Goal: Task Accomplishment & Management: Use online tool/utility

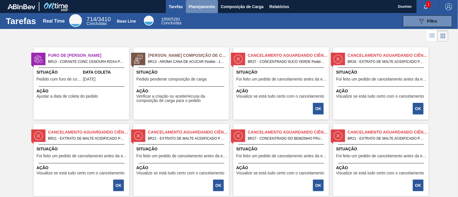
click at [209, 8] on span "Planejamento" at bounding box center [202, 6] width 26 height 7
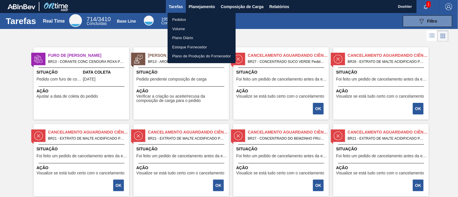
click at [182, 27] on li "Volume" at bounding box center [202, 28] width 68 height 9
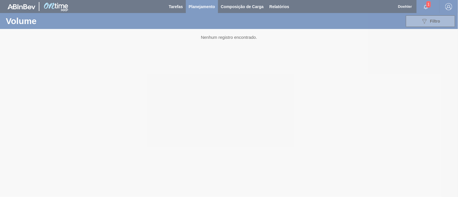
click at [209, 5] on div at bounding box center [229, 98] width 458 height 197
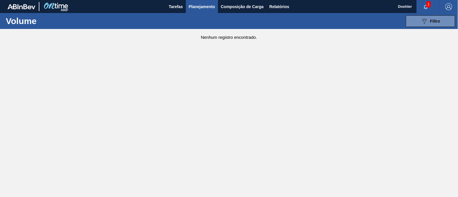
click at [204, 5] on span "Planejamento" at bounding box center [202, 6] width 26 height 7
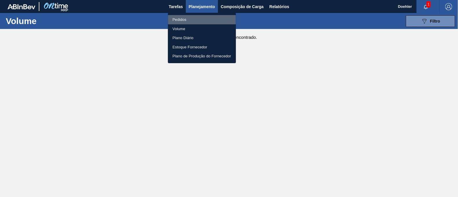
click at [183, 19] on li "Pedidos" at bounding box center [202, 19] width 68 height 9
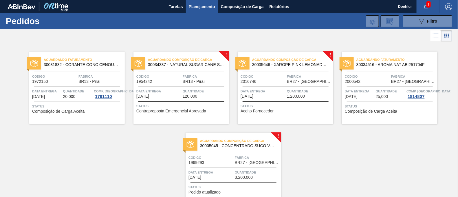
click at [187, 64] on span "30034337 - NATURAL SUGAR CANE S FLAVOURING" at bounding box center [186, 65] width 76 height 4
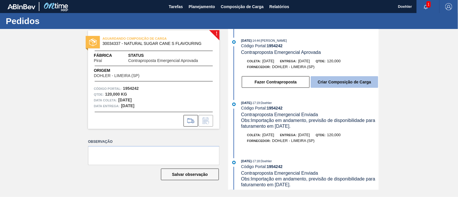
click at [359, 82] on button "Criar Composição de Carga" at bounding box center [345, 82] width 68 height 12
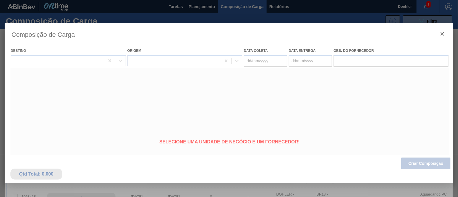
type coleta "11/08/2025"
type entrega "[DATE]"
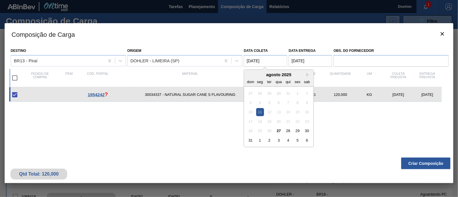
click at [266, 58] on coleta "11/08/2025" at bounding box center [265, 61] width 43 height 12
drag, startPoint x: 271, startPoint y: 61, endPoint x: 236, endPoint y: 56, distance: 36.0
click at [236, 56] on div "Destino BR13 - Piraí Origem DOHLER - LIMEIRA (SP) Data coleta 11/08/2025 Next M…" at bounding box center [229, 55] width 440 height 21
drag, startPoint x: 269, startPoint y: 62, endPoint x: 296, endPoint y: 81, distance: 32.6
click at [221, 58] on div "Destino BR13 - Piraí Origem DOHLER - LIMEIRA (SP) Data coleta 29/08/2025 Next M…" at bounding box center [229, 55] width 440 height 21
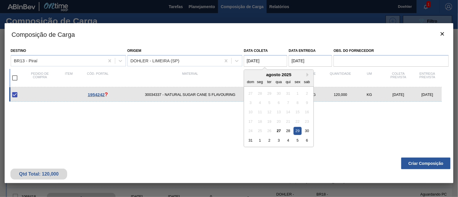
type coleta "29/08/2025"
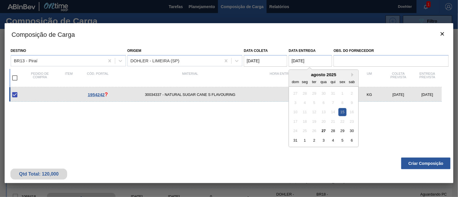
drag, startPoint x: 318, startPoint y: 62, endPoint x: 251, endPoint y: 58, distance: 67.1
click at [251, 58] on div "Destino BR13 - Piraí Origem DOHLER - LIMEIRA (SP) Data coleta 29/08/2025 Data e…" at bounding box center [229, 55] width 440 height 21
paste entrega "29"
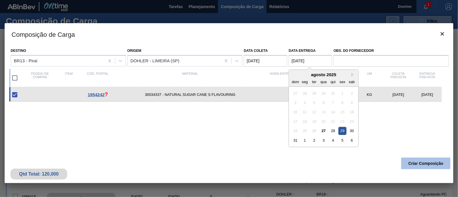
type entrega "29/08/2025"
click at [433, 164] on button "Criar Composição" at bounding box center [426, 164] width 49 height 12
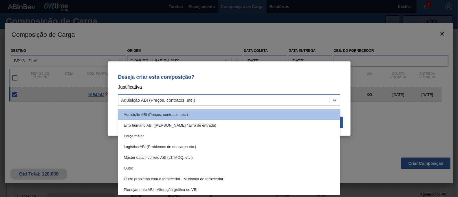
click at [337, 100] on icon at bounding box center [335, 100] width 6 height 6
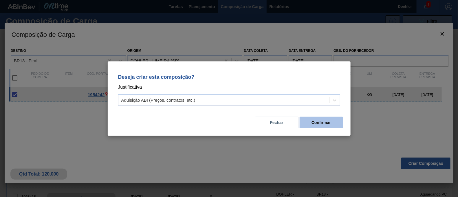
click at [328, 121] on button "Confirmar" at bounding box center [321, 123] width 43 height 12
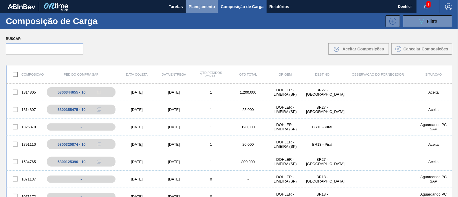
click at [196, 5] on span "Planejamento" at bounding box center [202, 6] width 26 height 7
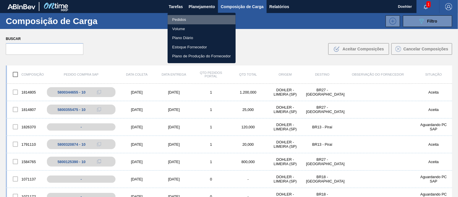
click at [183, 17] on li "Pedidos" at bounding box center [202, 19] width 68 height 9
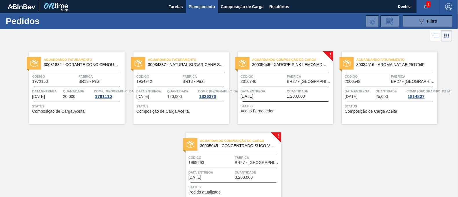
click at [194, 66] on span "30034337 - NATURAL SUGAR CANE S FLAVOURING" at bounding box center [186, 65] width 76 height 4
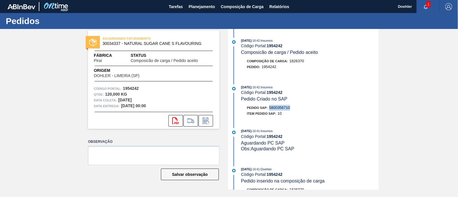
drag, startPoint x: 296, startPoint y: 110, endPoint x: 271, endPoint y: 110, distance: 24.9
click at [271, 110] on div "Pedido SAP: 5800356710" at bounding box center [310, 108] width 138 height 6
copy span "5800356710"
click at [177, 119] on icon at bounding box center [175, 120] width 7 height 7
